Goal: Information Seeking & Learning: Learn about a topic

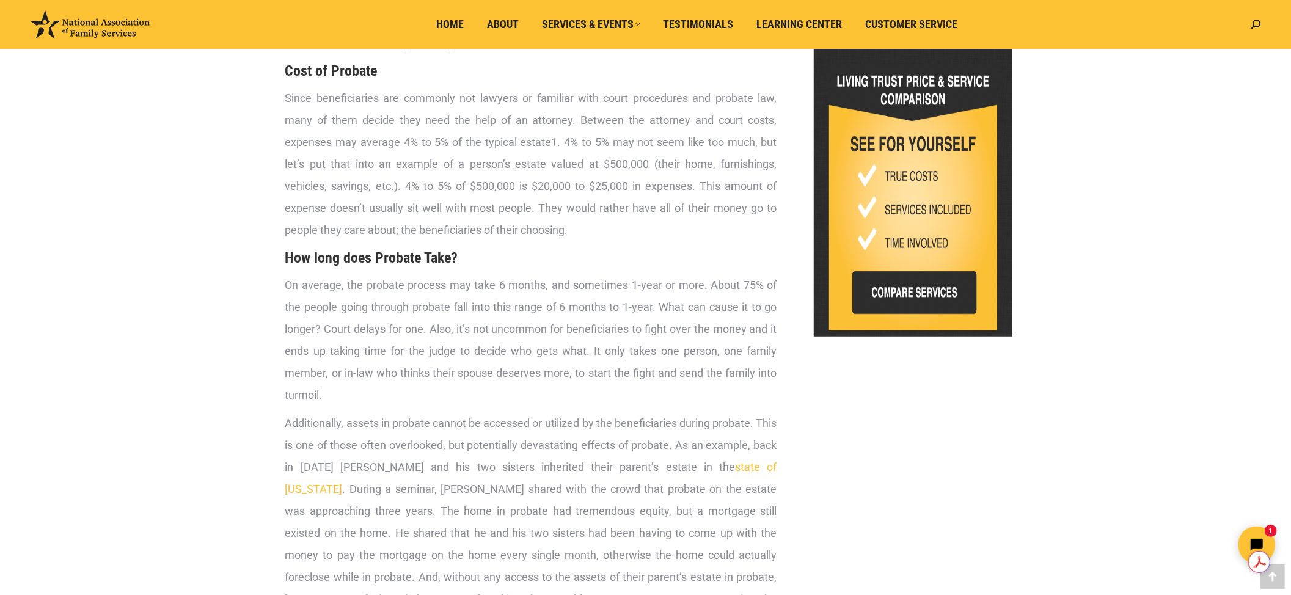
click at [610, 297] on p "On average, the probate process may take 6 months, and sometimes 1-year or more…" at bounding box center [531, 340] width 492 height 132
click at [390, 285] on span "On average, the probate process may take 6 months, and sometimes 1-year or more…" at bounding box center [531, 340] width 492 height 123
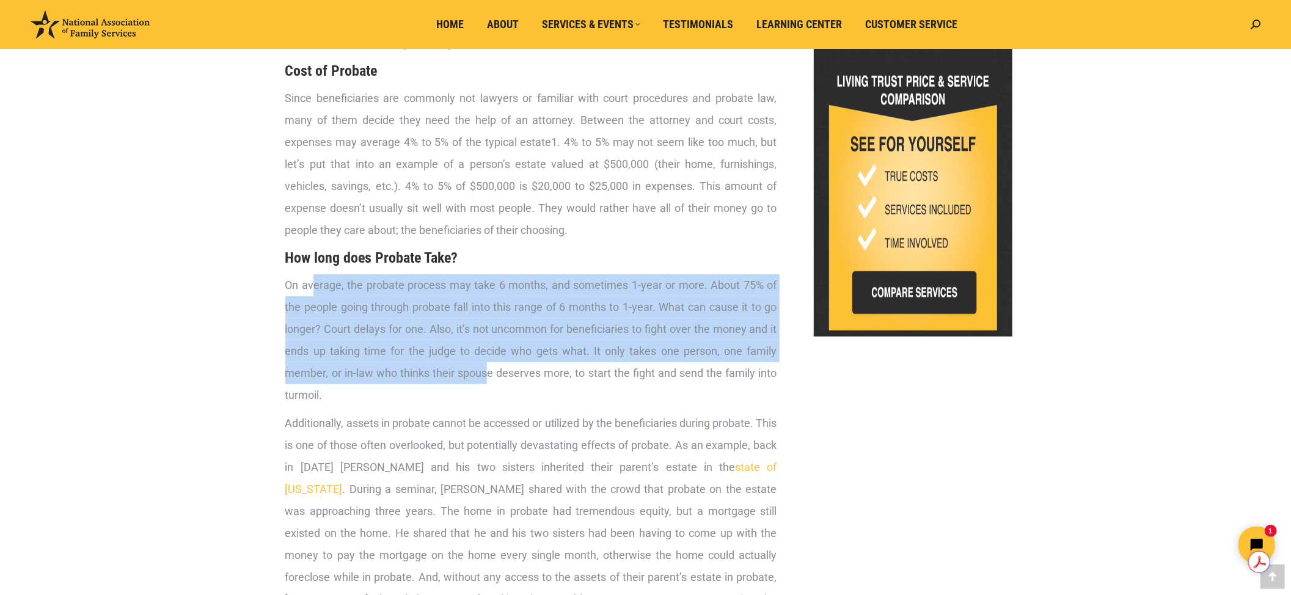
drag, startPoint x: 312, startPoint y: 284, endPoint x: 489, endPoint y: 365, distance: 195.5
click at [489, 365] on span "On average, the probate process may take 6 months, and sometimes 1-year or more…" at bounding box center [531, 340] width 492 height 123
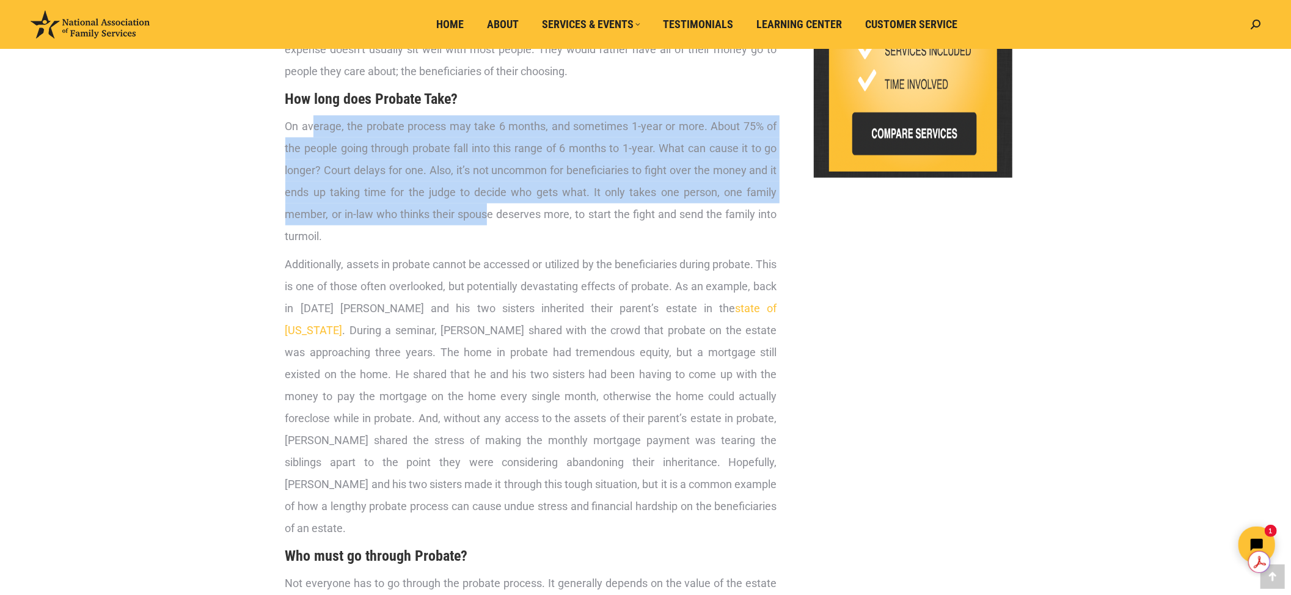
scroll to position [815, 0]
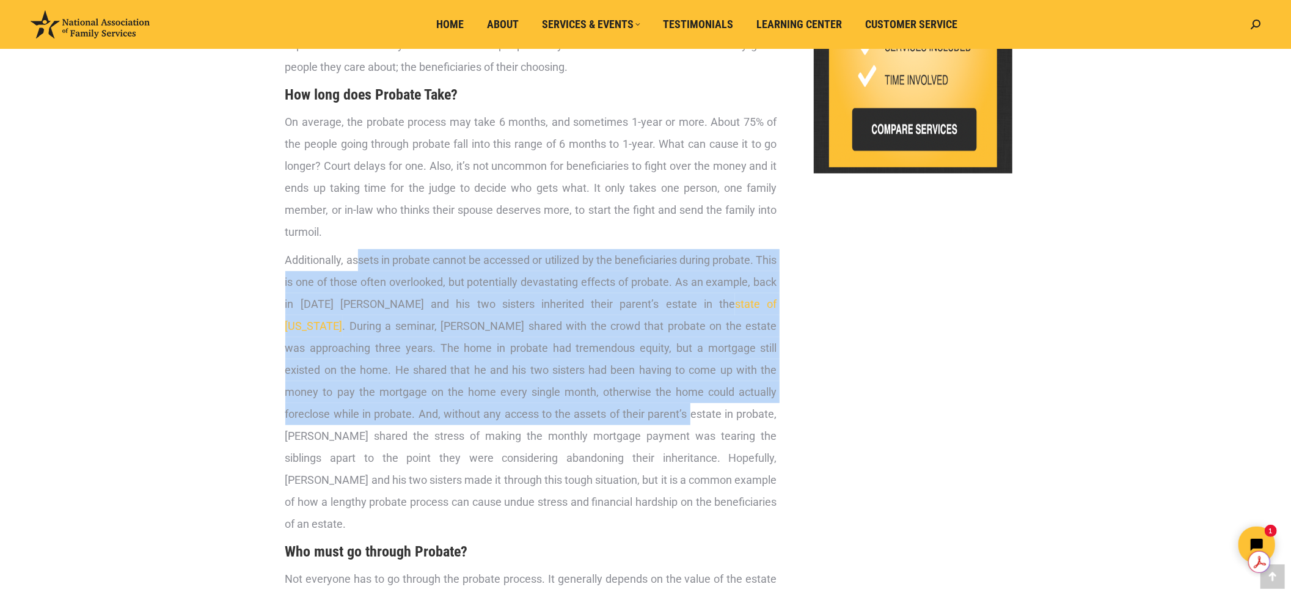
drag, startPoint x: 358, startPoint y: 245, endPoint x: 524, endPoint y: 406, distance: 230.8
click at [524, 406] on div "What is Probate? Probate is a court process that many families may go through t…" at bounding box center [531, 390] width 492 height 1316
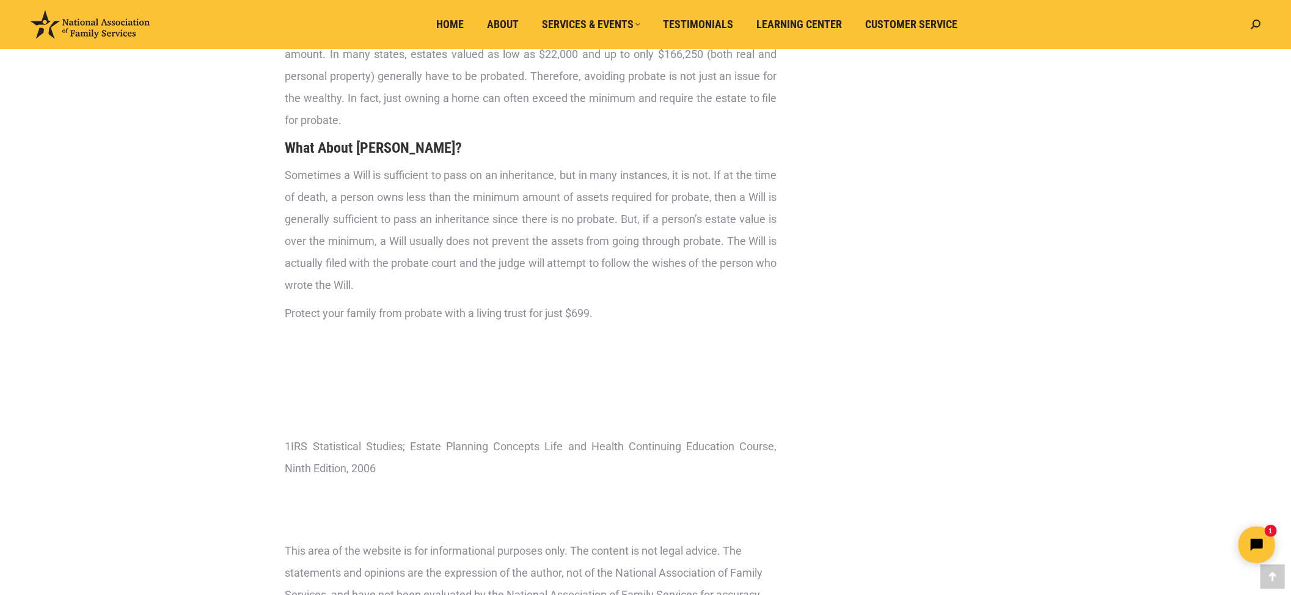
scroll to position [1385, 0]
drag, startPoint x: 565, startPoint y: 287, endPoint x: 262, endPoint y: 276, distance: 303.3
click at [262, 276] on div "What is Probate? Probate is a court process that many families may go through t…" at bounding box center [646, 85] width 794 height 2603
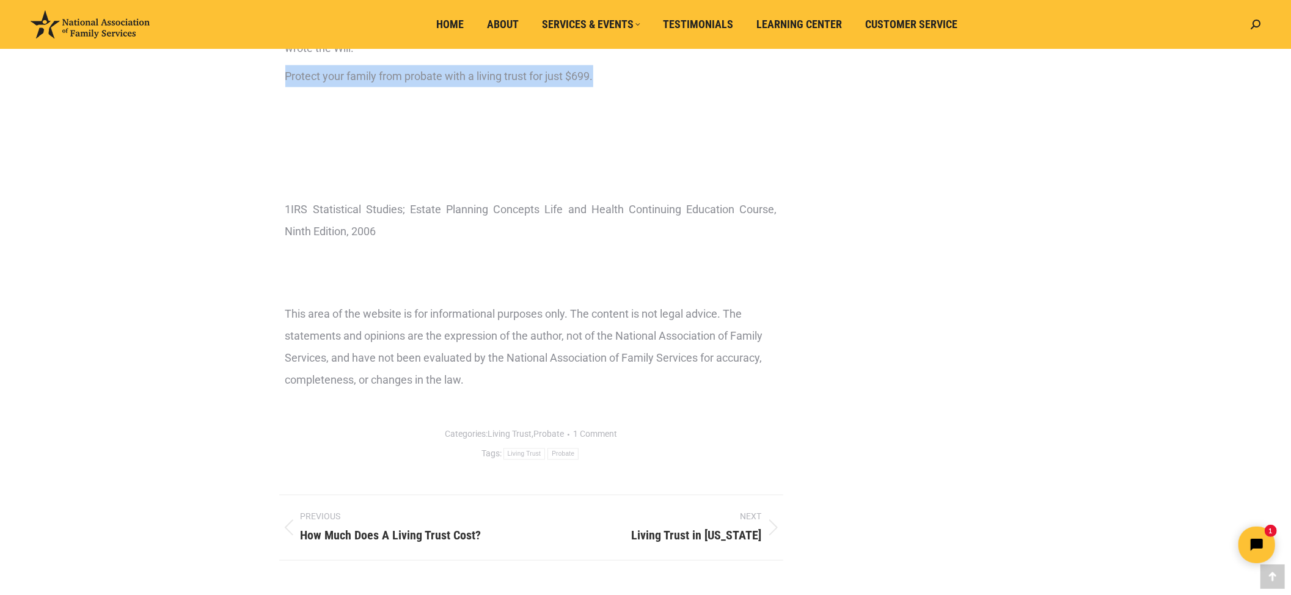
scroll to position [1629, 0]
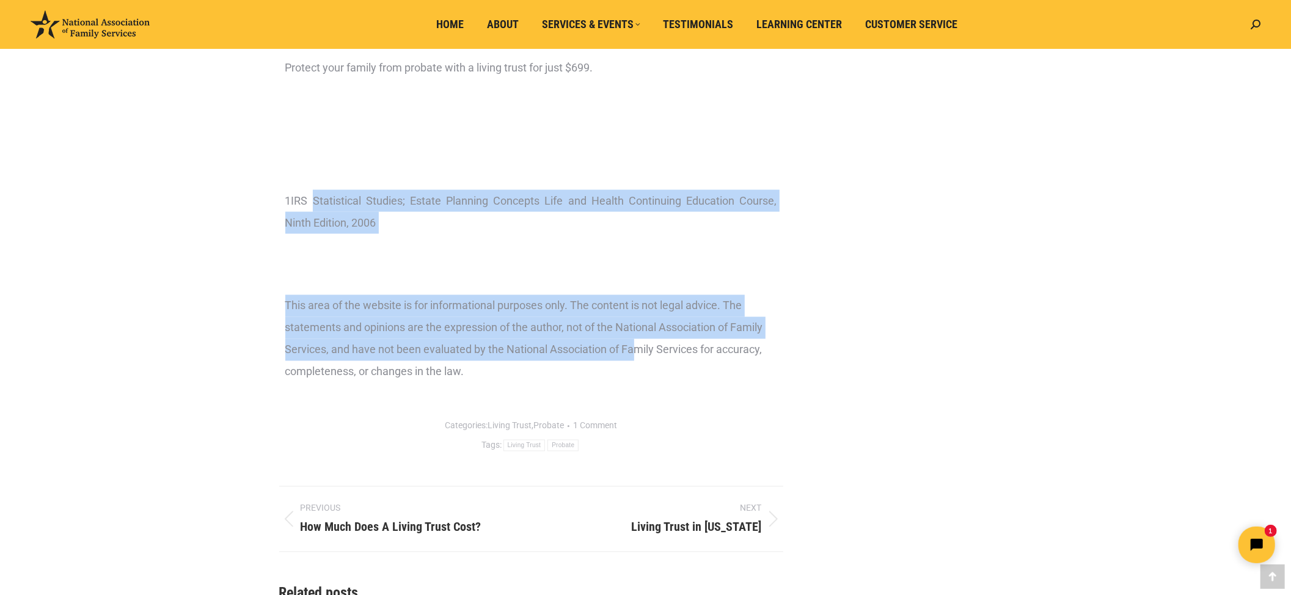
drag, startPoint x: 316, startPoint y: 172, endPoint x: 632, endPoint y: 323, distance: 350.4
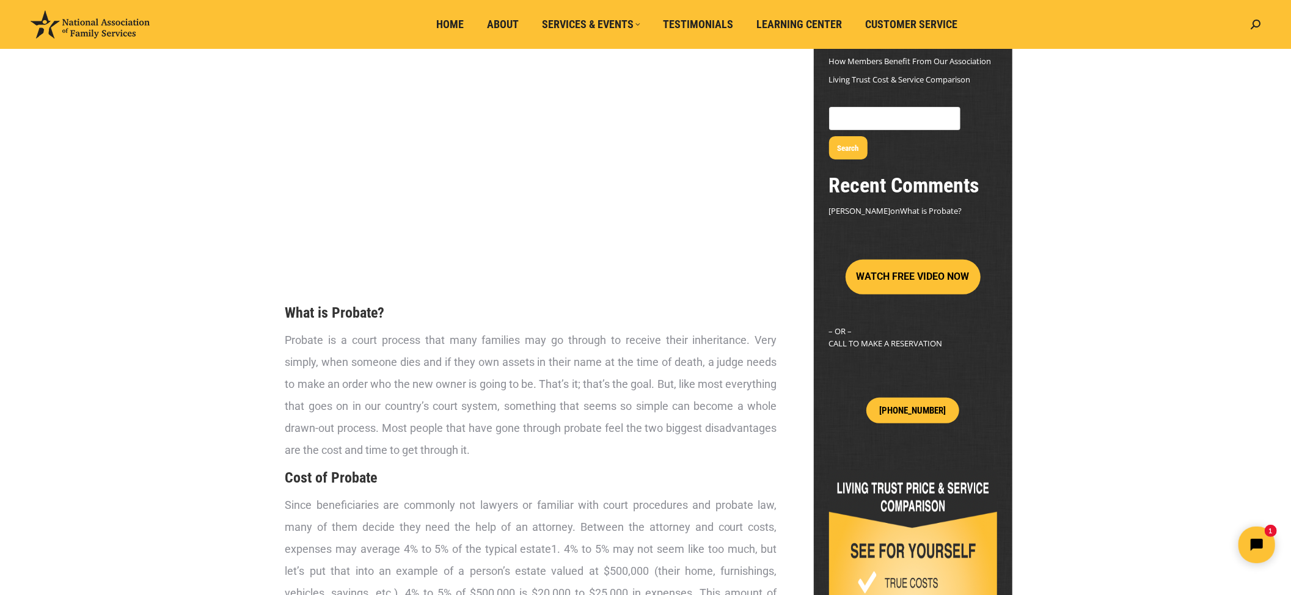
scroll to position [0, 0]
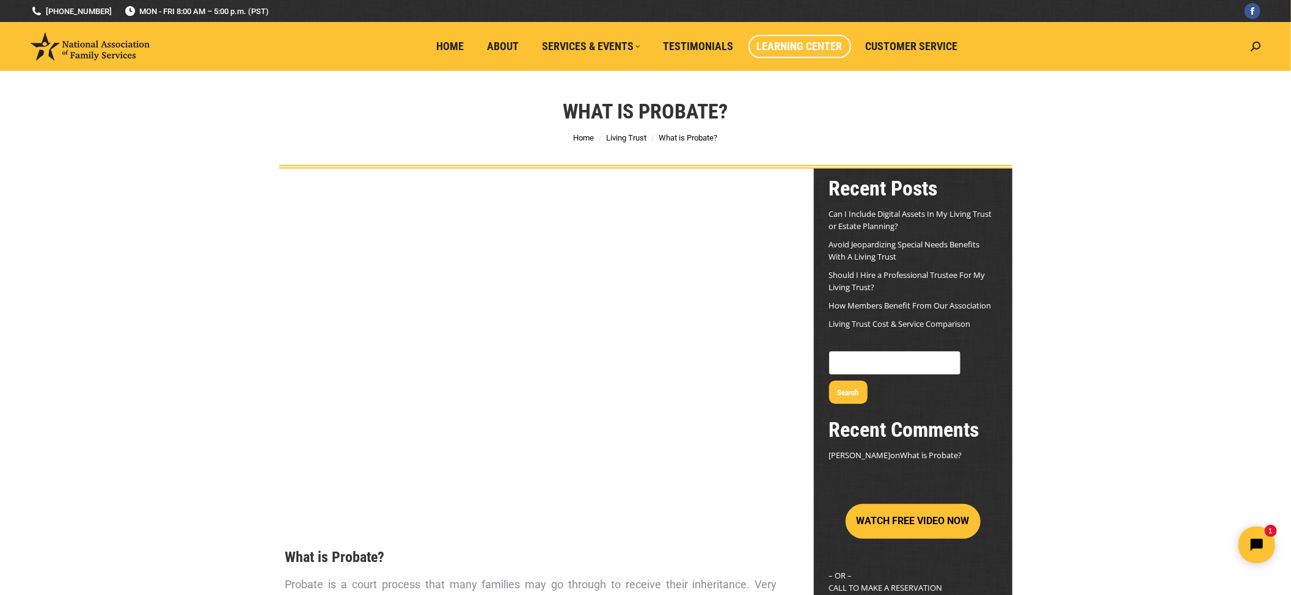
click at [786, 40] on span "Learning Center" at bounding box center [800, 46] width 86 height 13
click at [790, 42] on span "Learning Center" at bounding box center [800, 46] width 86 height 13
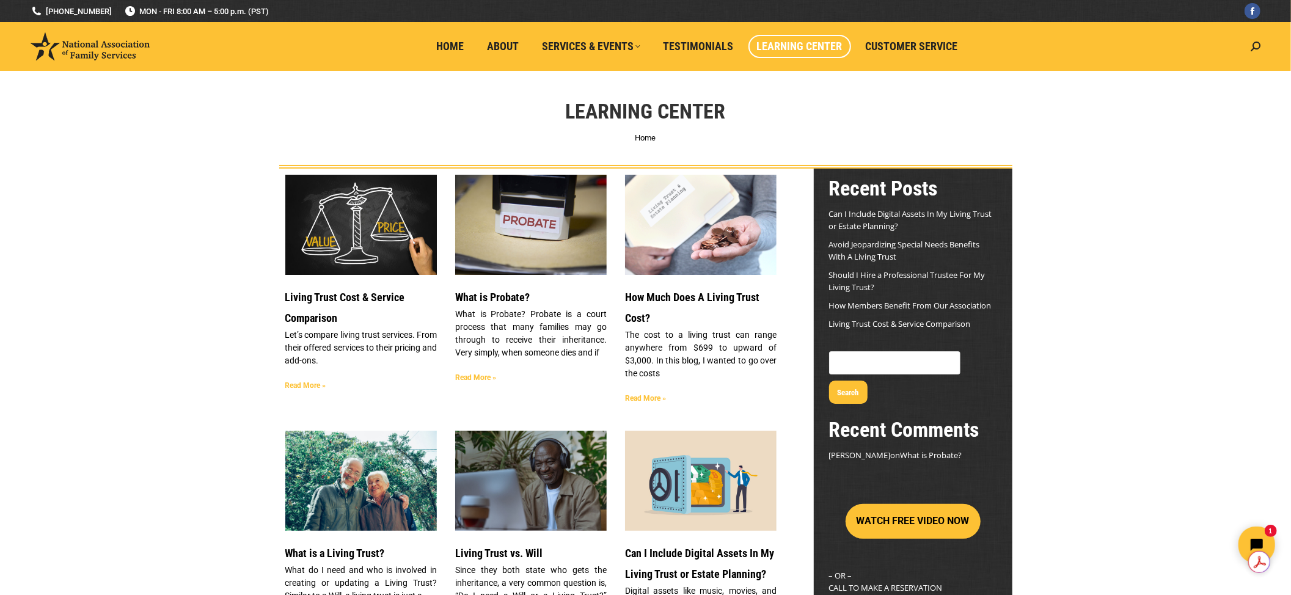
click at [724, 297] on link "How Much Does A Living Trust Cost?" at bounding box center [692, 308] width 134 height 34
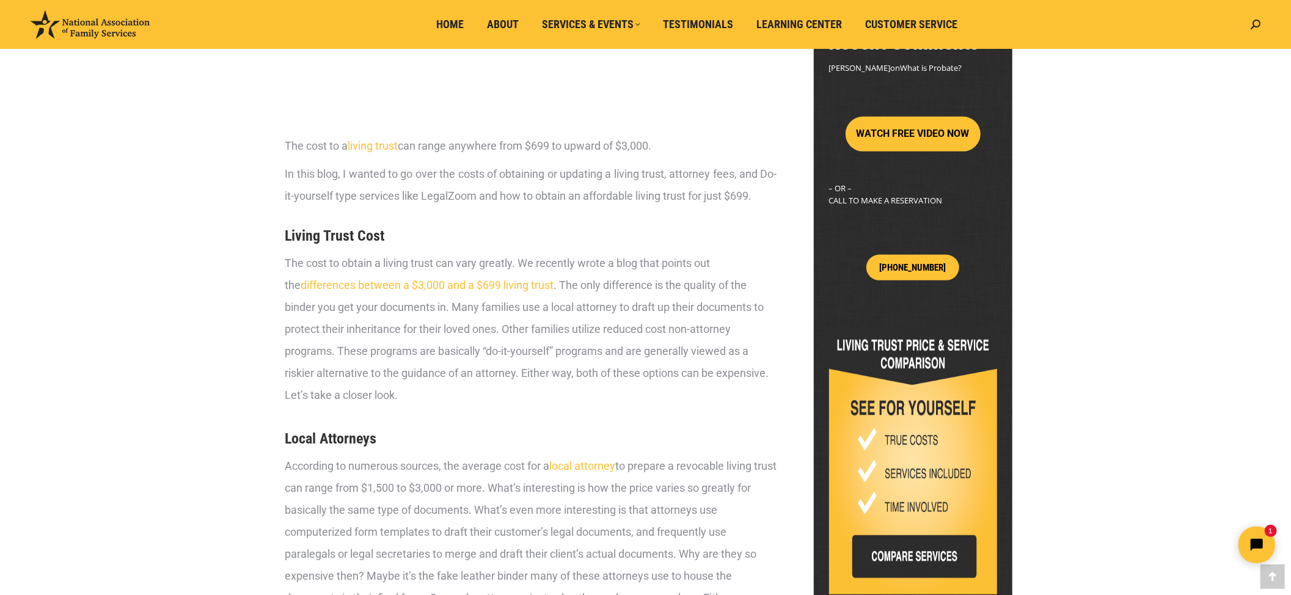
scroll to position [407, 0]
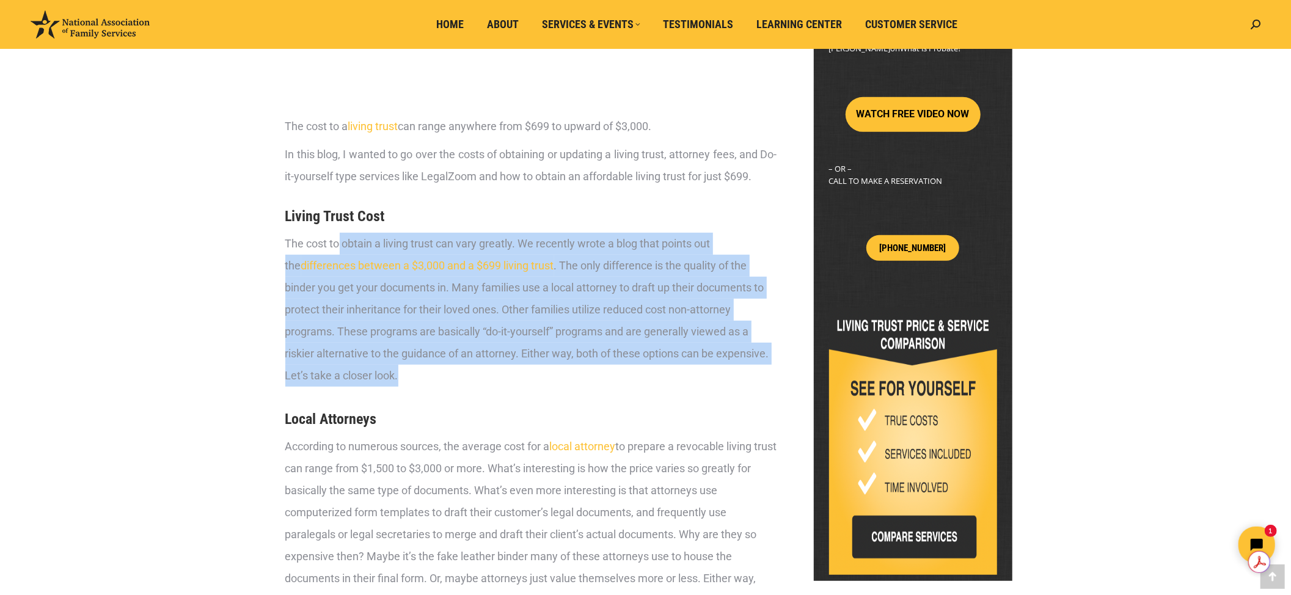
drag, startPoint x: 340, startPoint y: 240, endPoint x: 643, endPoint y: 365, distance: 328.2
click at [643, 365] on div "The cost to obtain a living trust can vary greatly. We recently wrote a blog th…" at bounding box center [531, 310] width 492 height 154
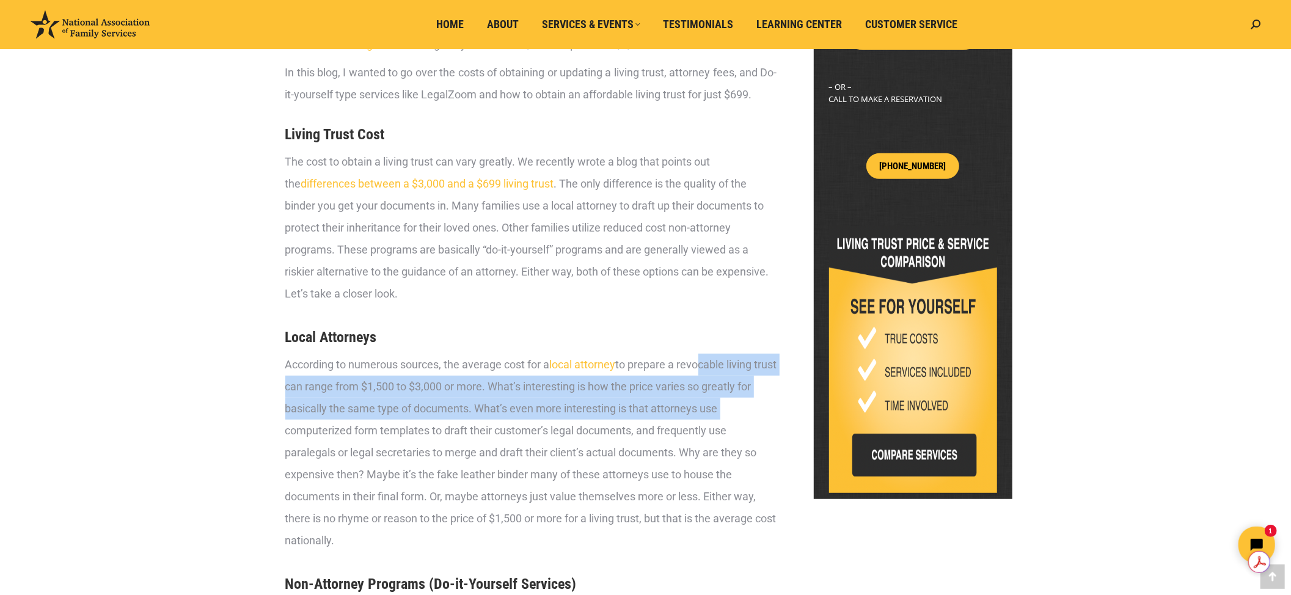
drag, startPoint x: 701, startPoint y: 365, endPoint x: 756, endPoint y: 406, distance: 68.9
click at [756, 406] on div "According to numerous sources, the average cost for a local attorney to prepare…" at bounding box center [531, 453] width 492 height 198
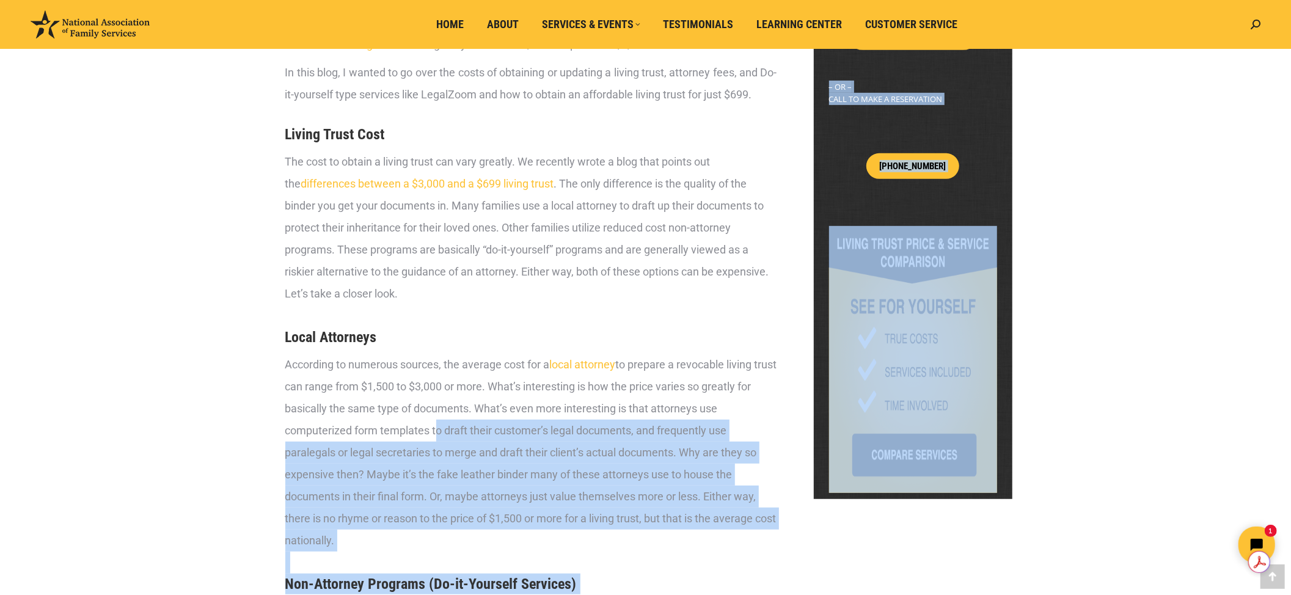
drag, startPoint x: 433, startPoint y: 429, endPoint x: 932, endPoint y: 546, distance: 512.2
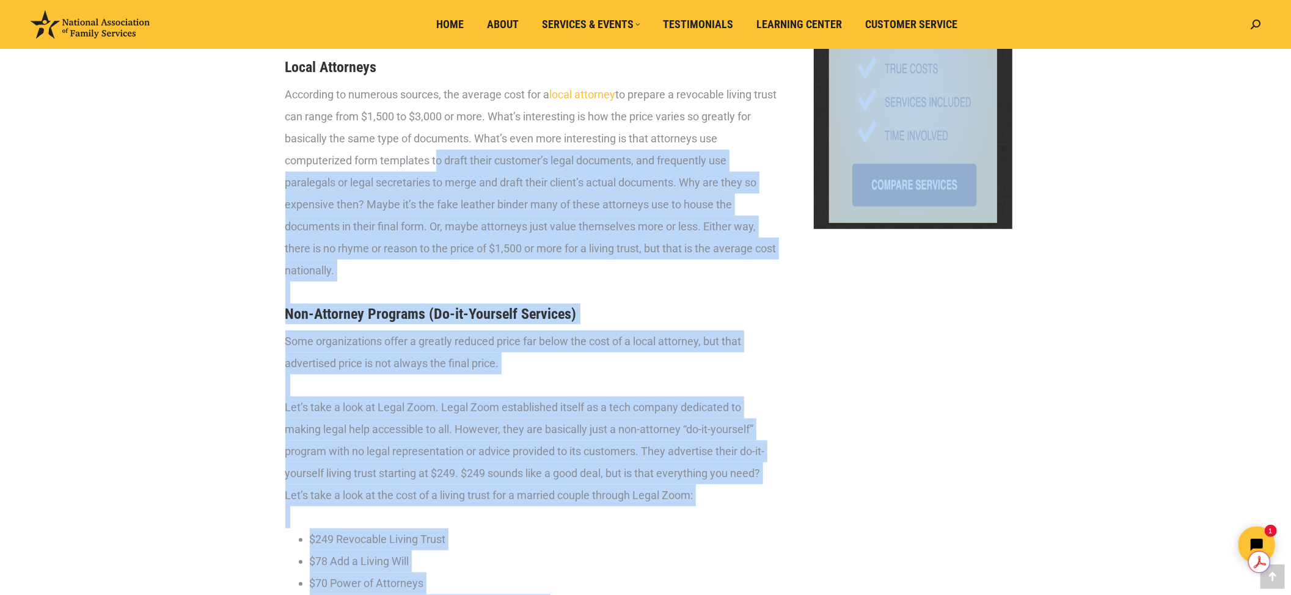
scroll to position [815, 0]
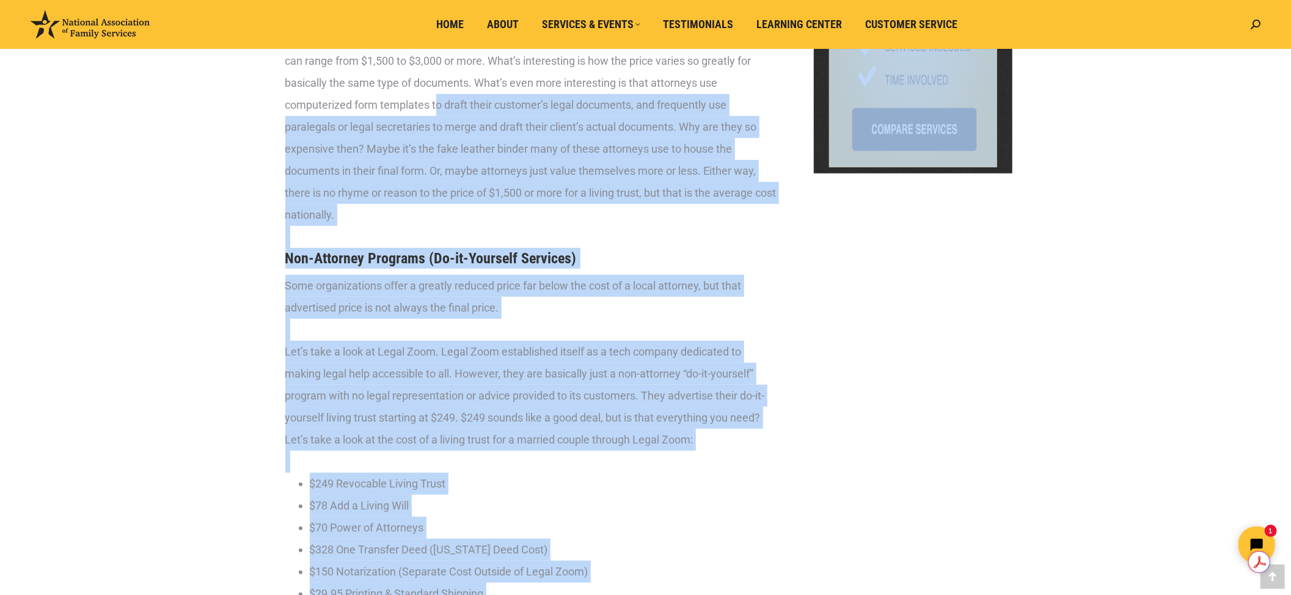
click at [749, 456] on div at bounding box center [531, 462] width 492 height 22
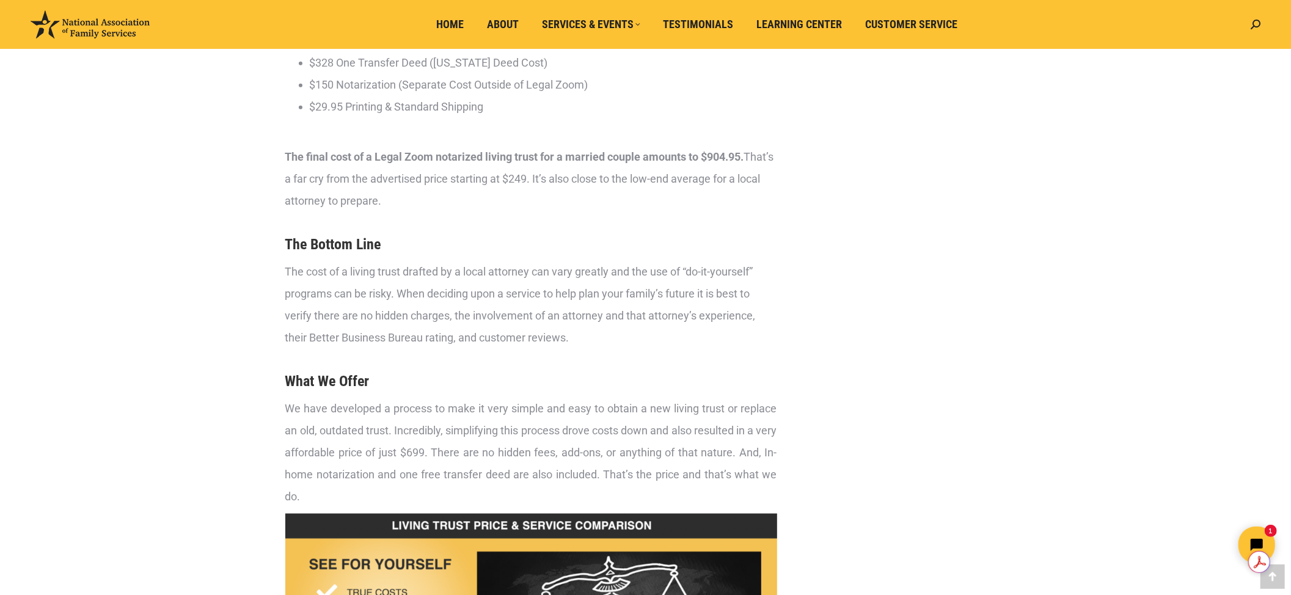
scroll to position [1303, 0]
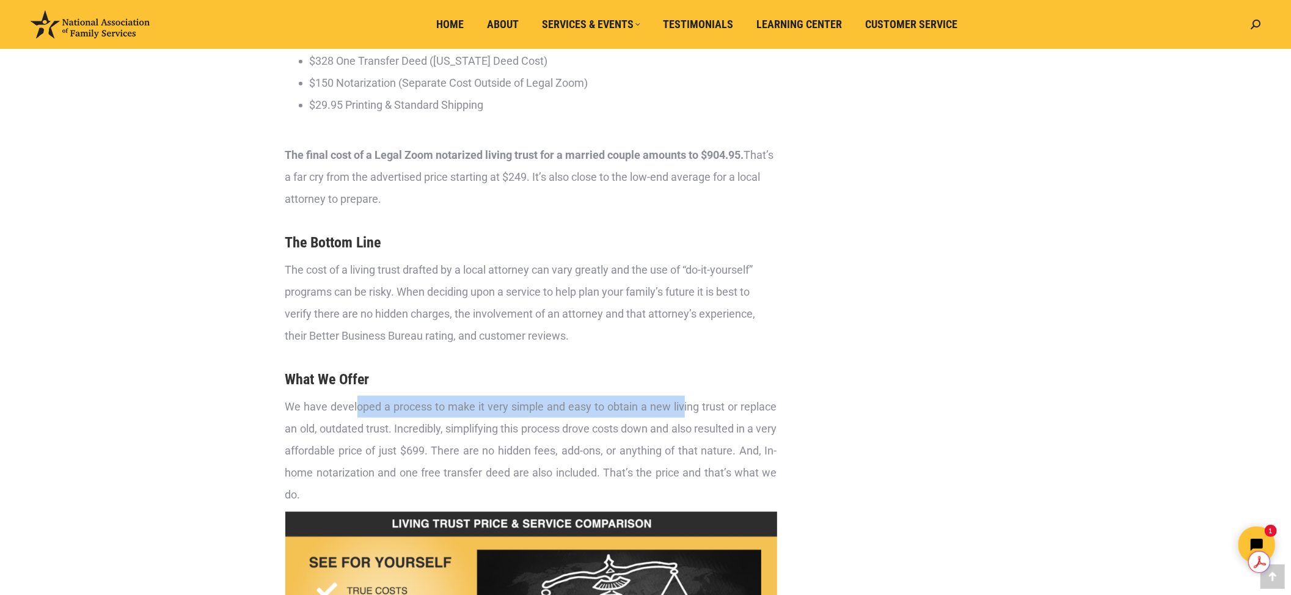
drag, startPoint x: 358, startPoint y: 405, endPoint x: 683, endPoint y: 404, distance: 324.5
click at [683, 404] on p "We have developed a process to make it very simple and easy to obtain a new liv…" at bounding box center [531, 451] width 492 height 110
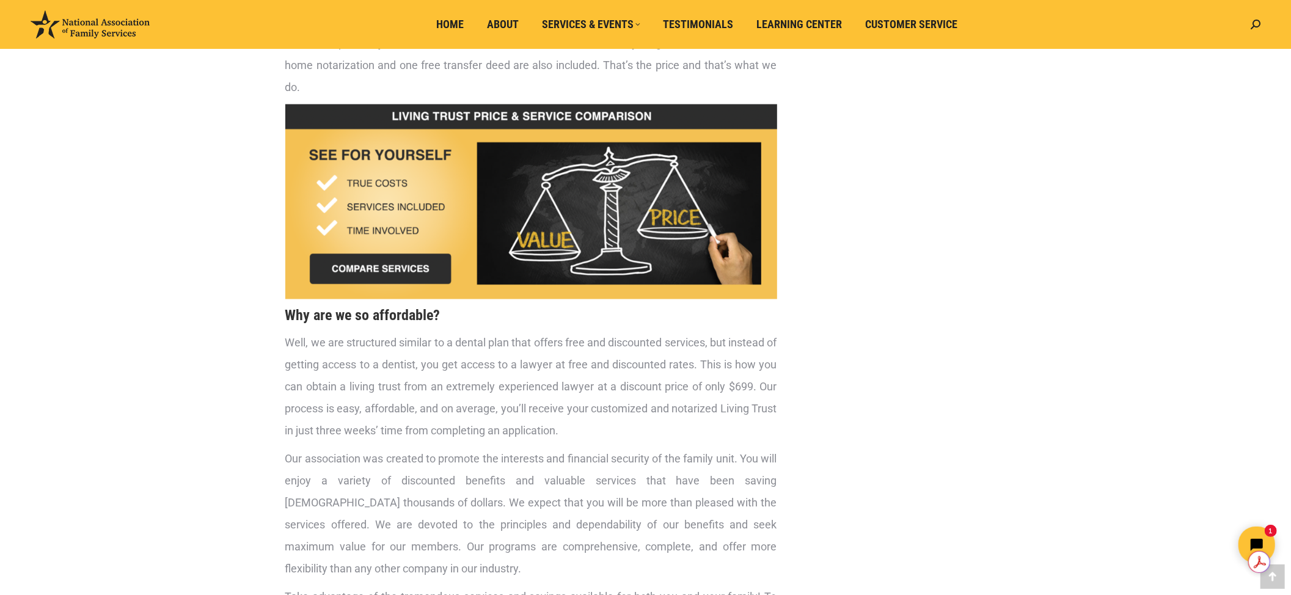
scroll to position [1792, 0]
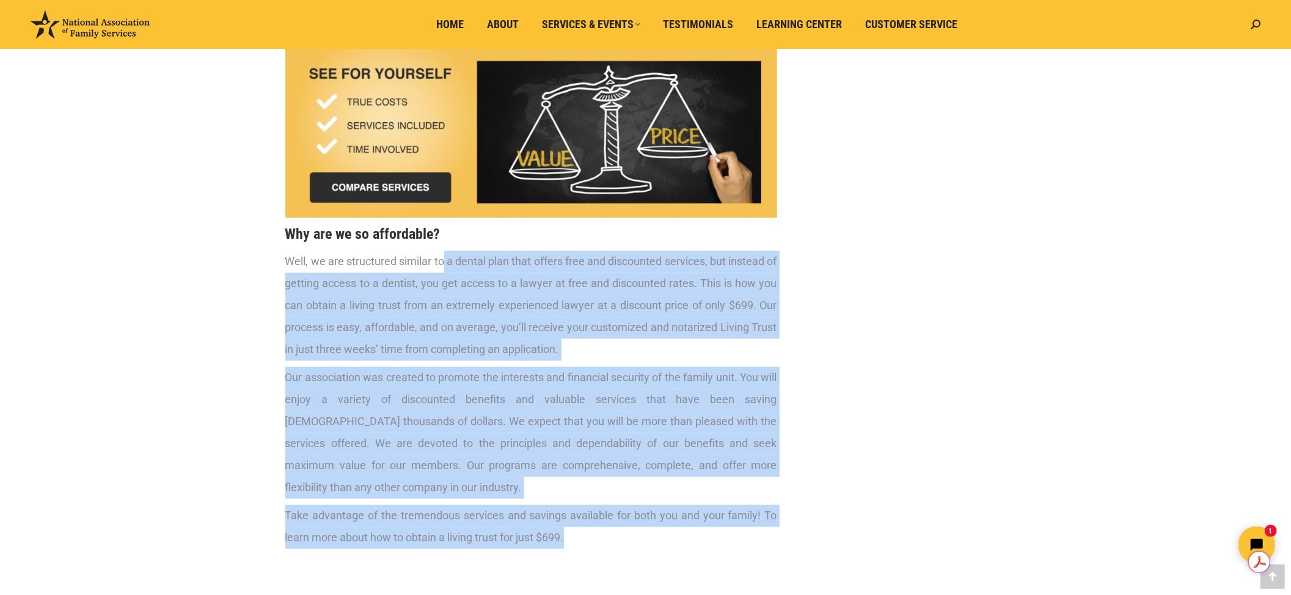
drag, startPoint x: 446, startPoint y: 259, endPoint x: 769, endPoint y: 543, distance: 429.9
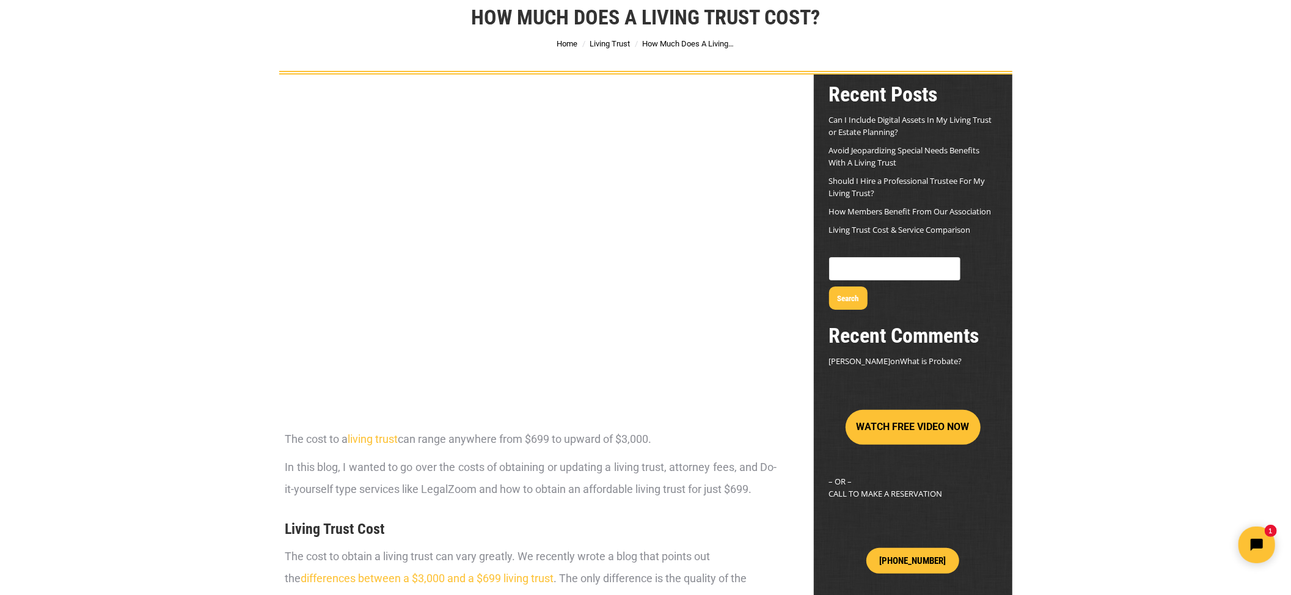
scroll to position [0, 0]
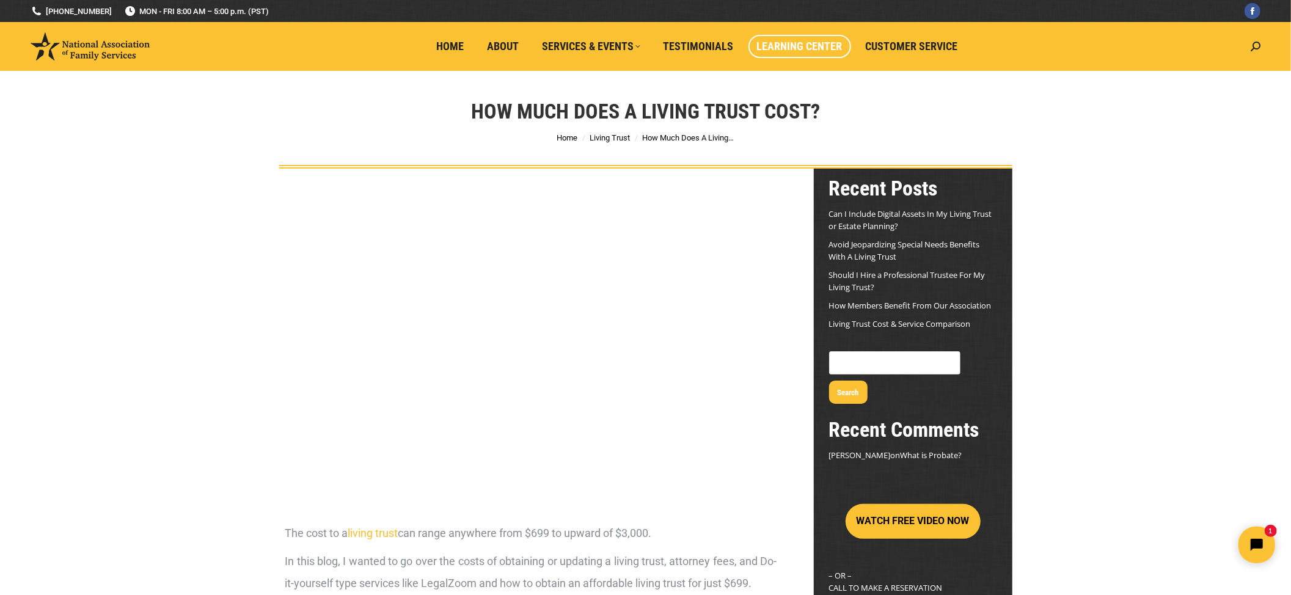
click at [763, 42] on span "Learning Center" at bounding box center [800, 46] width 86 height 13
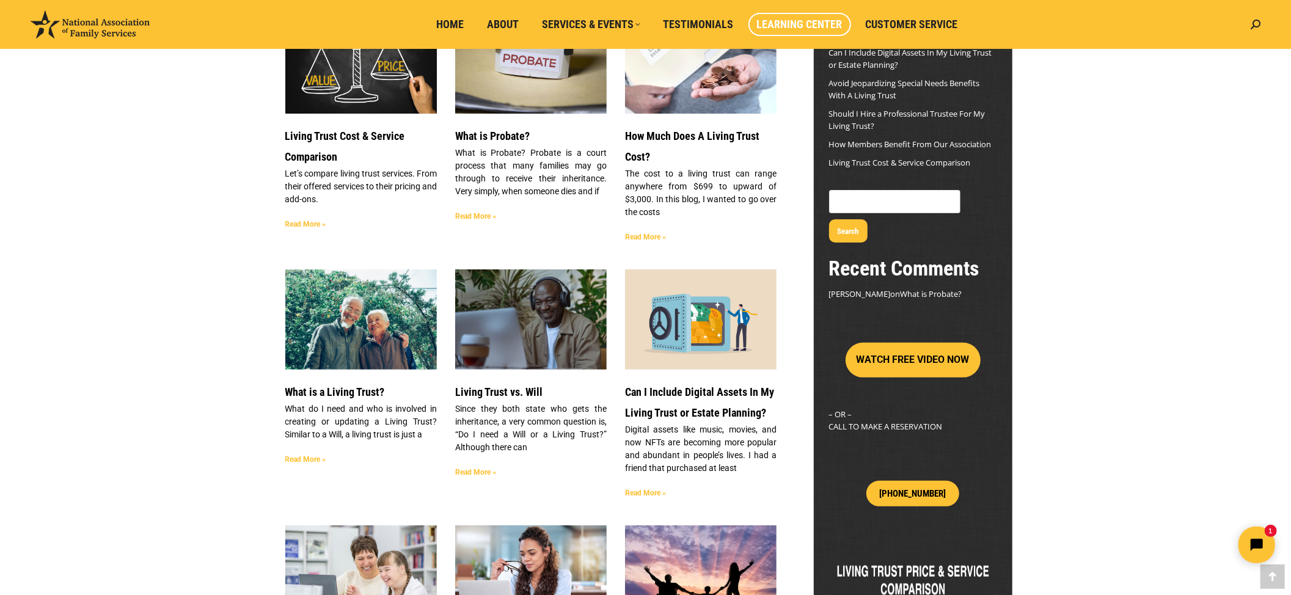
scroll to position [163, 0]
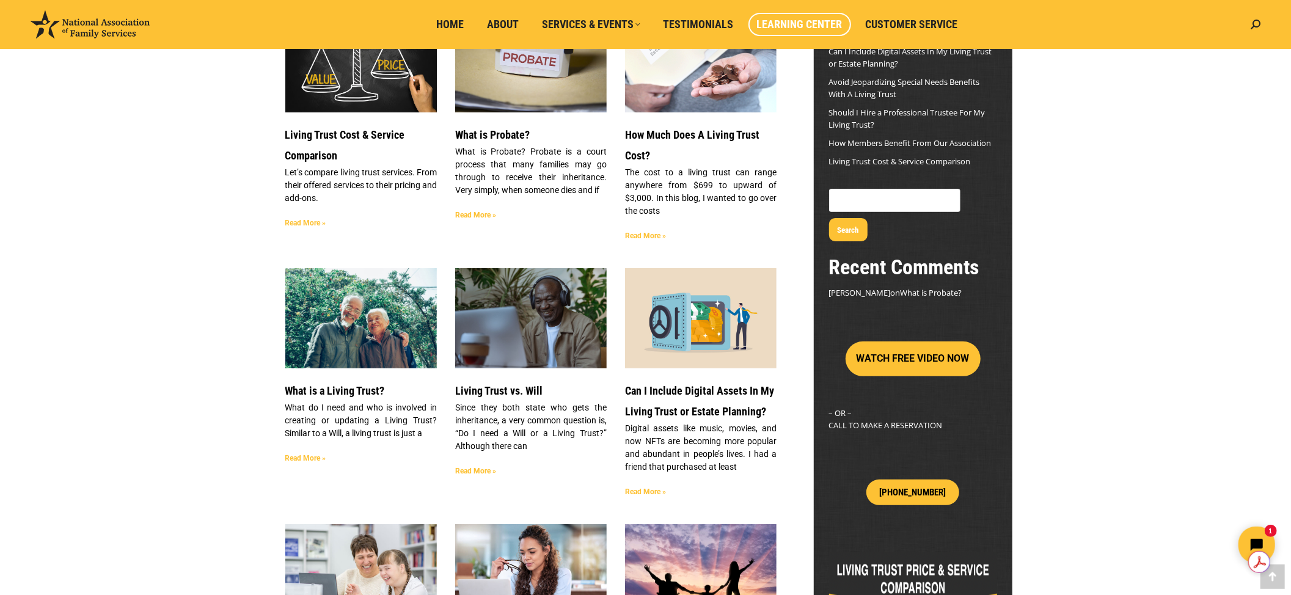
click at [703, 402] on h3 "Can I Include Digital Assets In My Living Trust or Estate Planning?" at bounding box center [701, 402] width 152 height 42
click at [385, 384] on h3 "What is a Living Trust?" at bounding box center [361, 391] width 152 height 21
click at [372, 389] on link "What is a Living Trust?" at bounding box center [335, 390] width 100 height 13
